Goal: Information Seeking & Learning: Check status

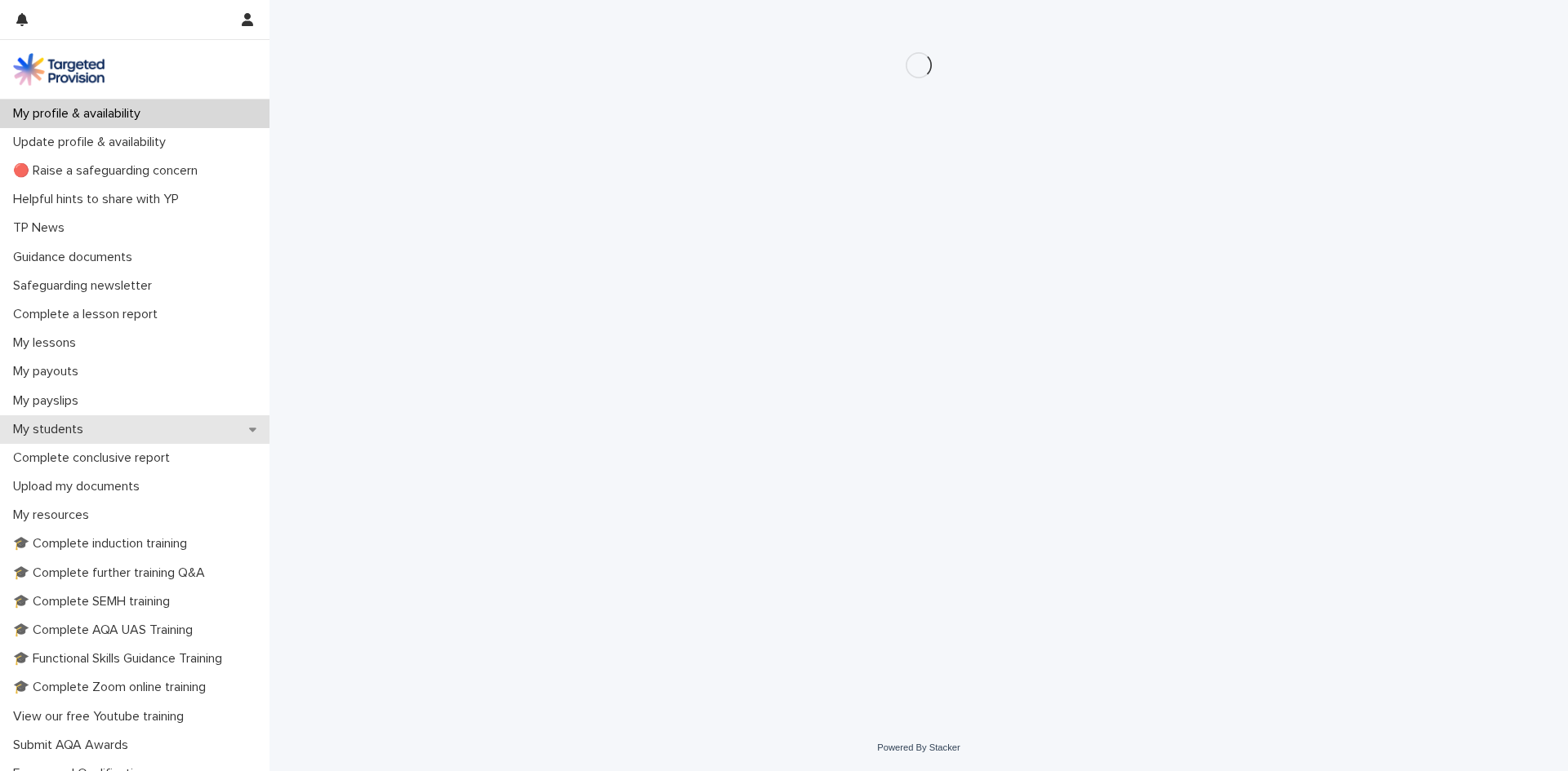
click at [93, 431] on p "My students" at bounding box center [52, 430] width 90 height 16
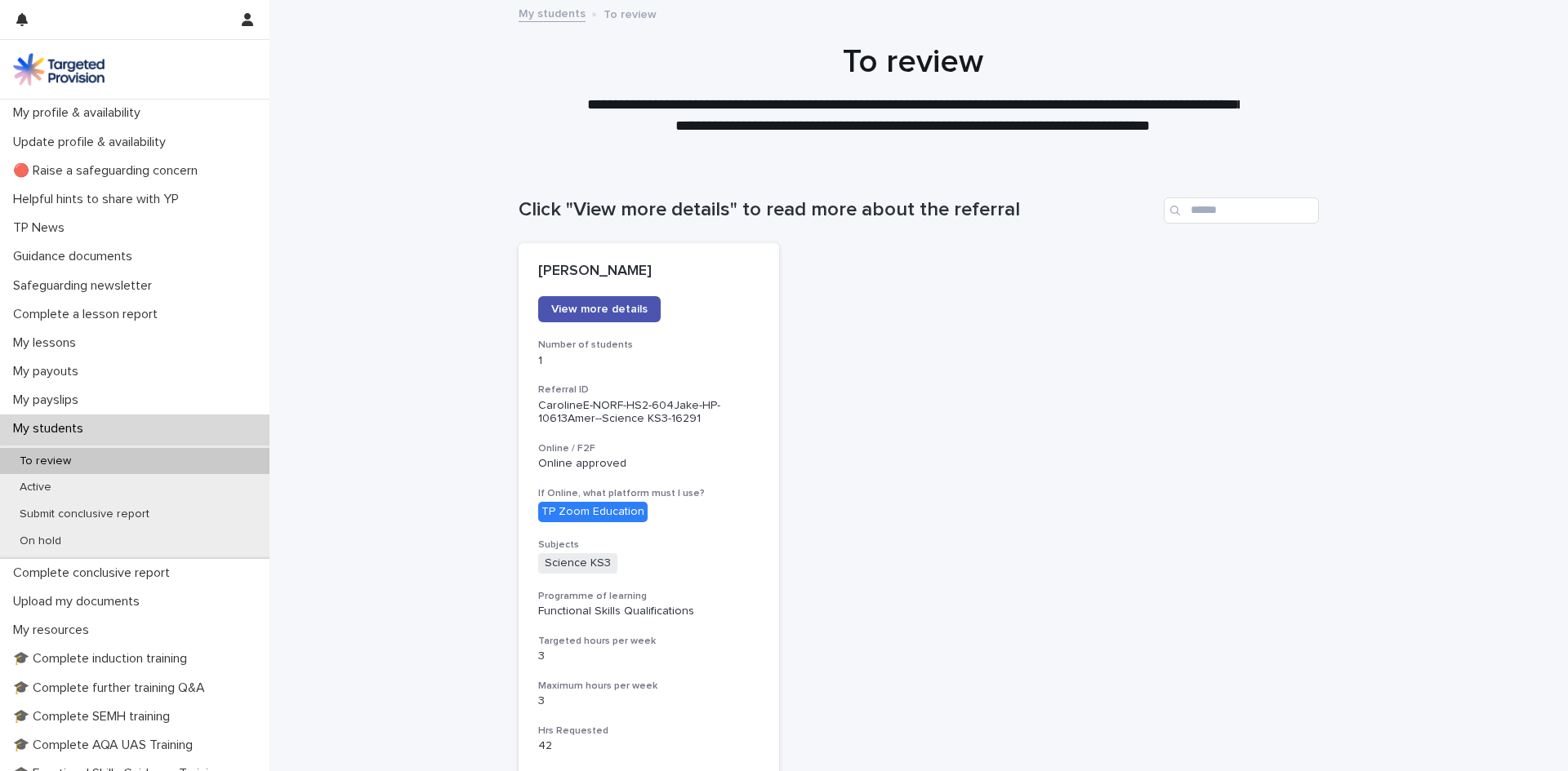
click at [93, 459] on div "To review" at bounding box center [135, 461] width 270 height 27
click at [603, 314] on span "View more details" at bounding box center [598, 309] width 96 height 11
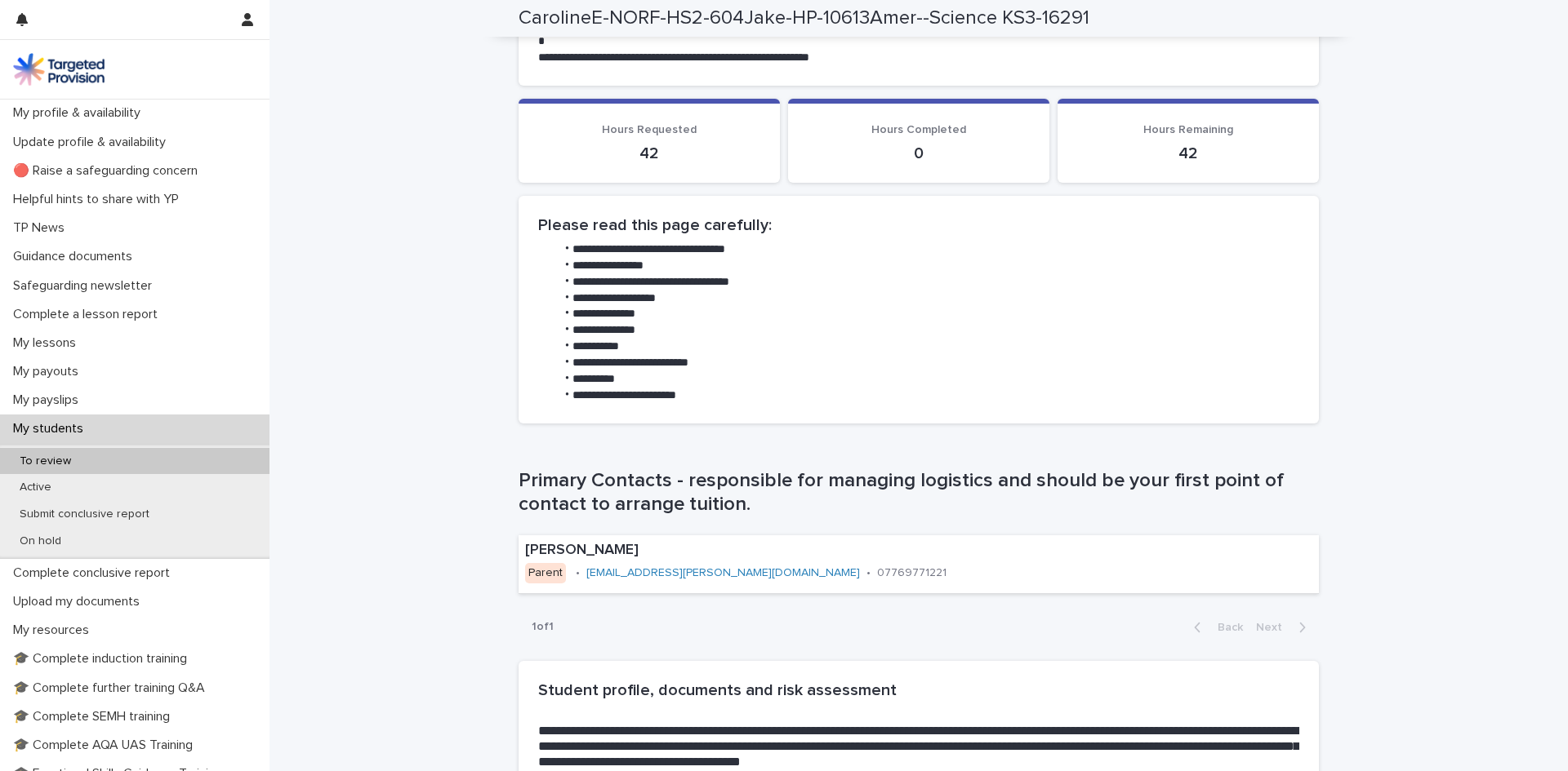
scroll to position [816, 0]
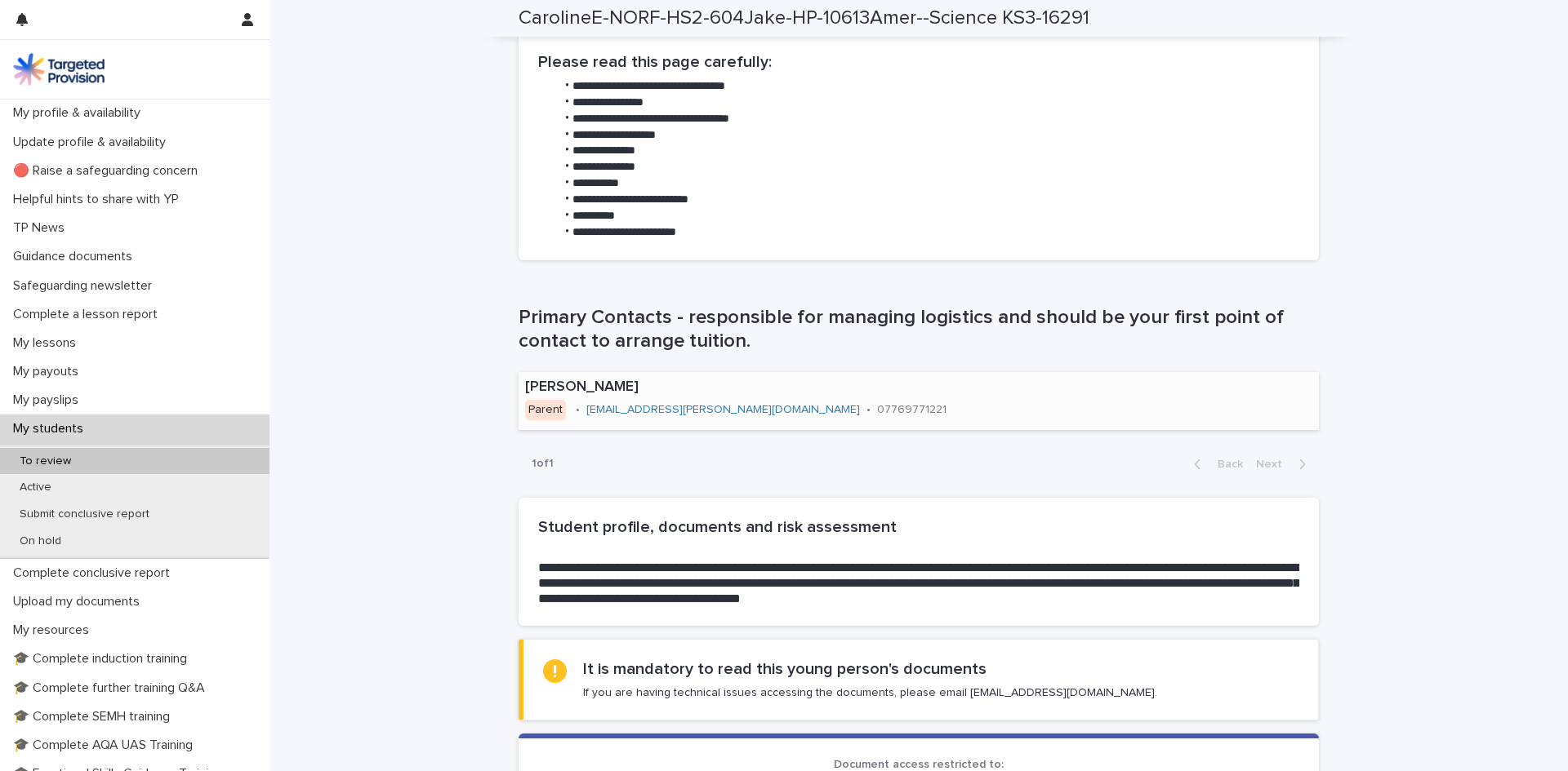
click at [701, 415] on div "[PERSON_NAME] Parent • [EMAIL_ADDRESS][PERSON_NAME][DOMAIN_NAME] • 07769771221" at bounding box center [793, 401] width 548 height 57
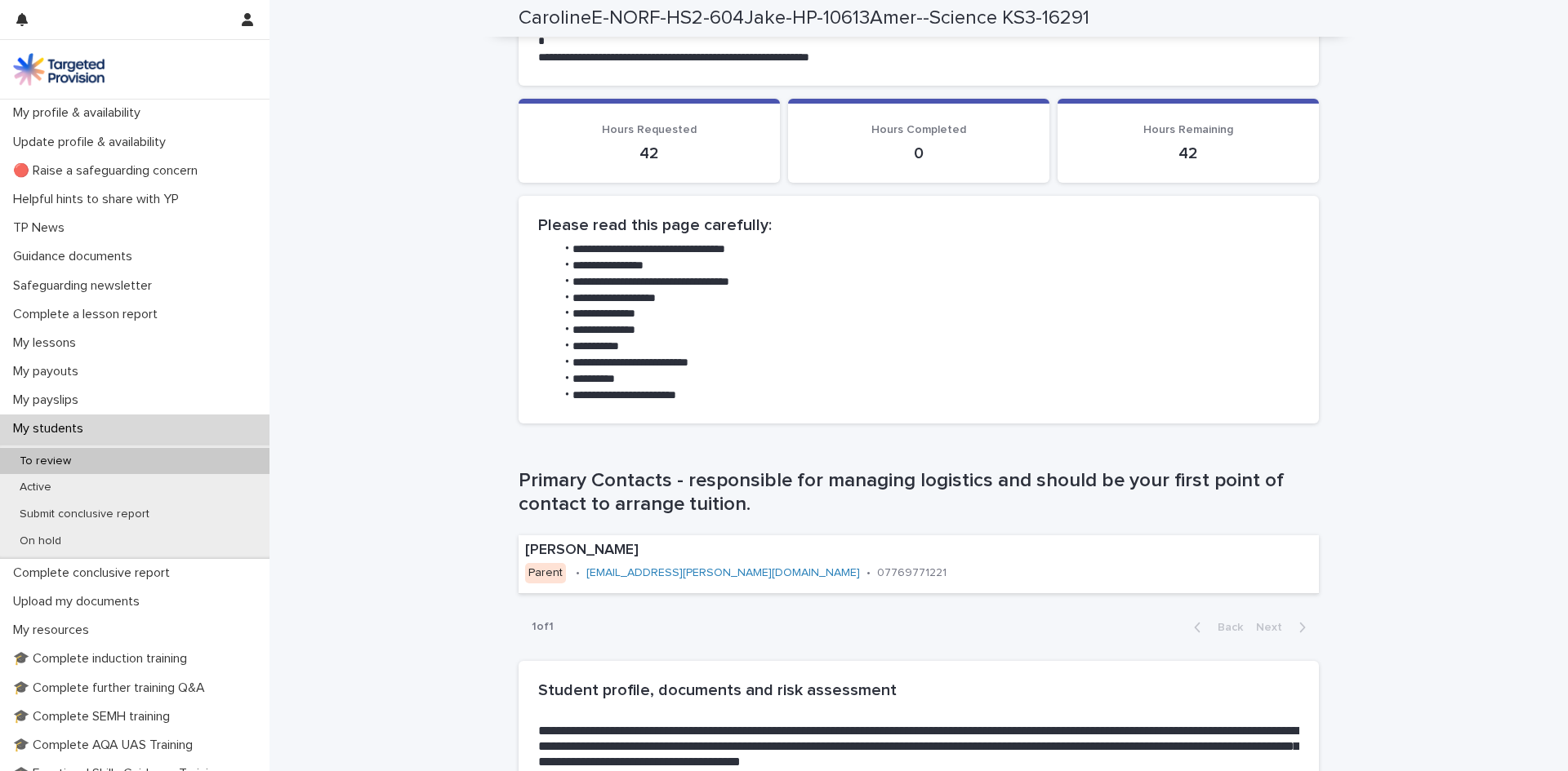
scroll to position [816, 0]
